Goal: Navigation & Orientation: Find specific page/section

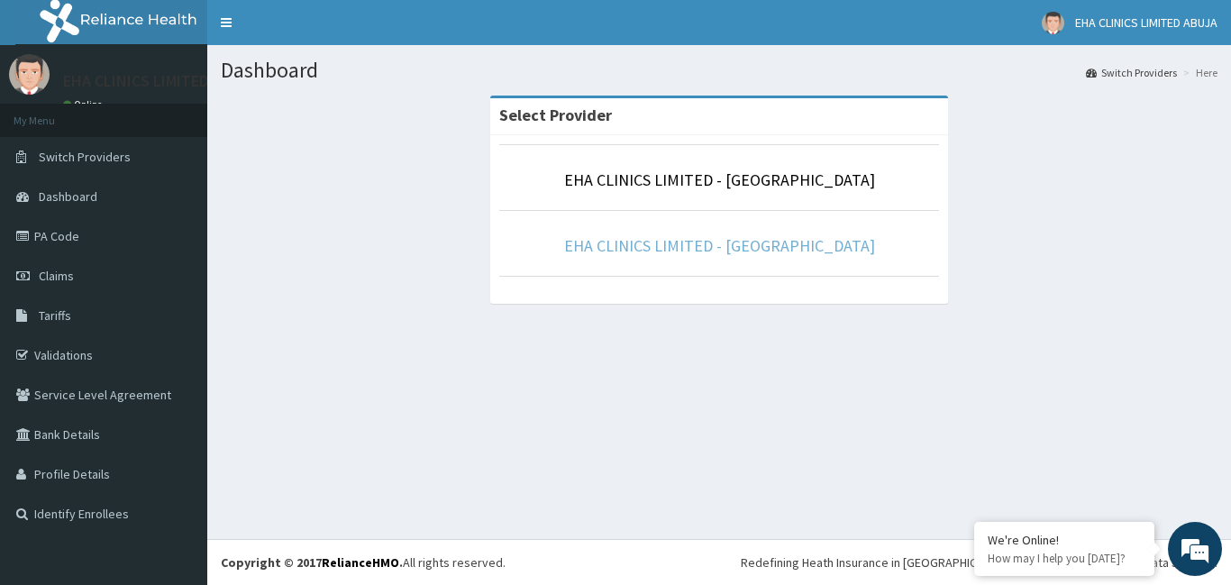
click at [809, 245] on link "EHA CLINICS LIMITED - [GEOGRAPHIC_DATA]" at bounding box center [719, 245] width 311 height 21
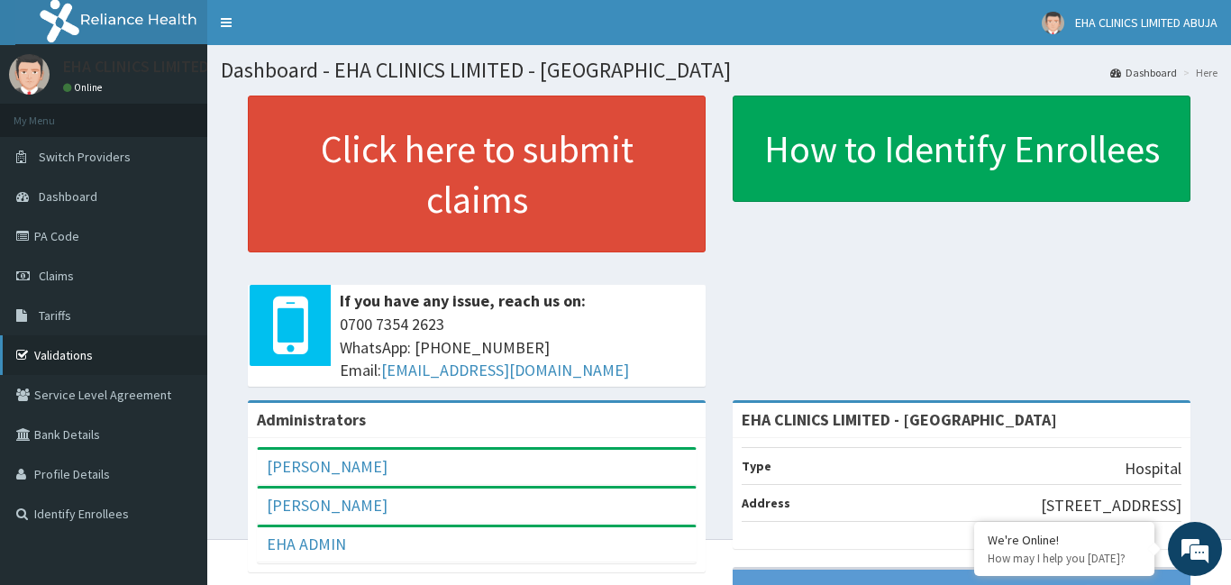
click at [80, 356] on link "Validations" at bounding box center [103, 355] width 207 height 40
